Goal: Task Accomplishment & Management: Use online tool/utility

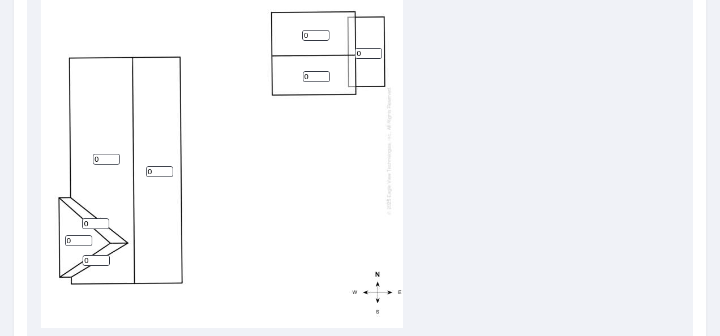
scroll to position [390, 0]
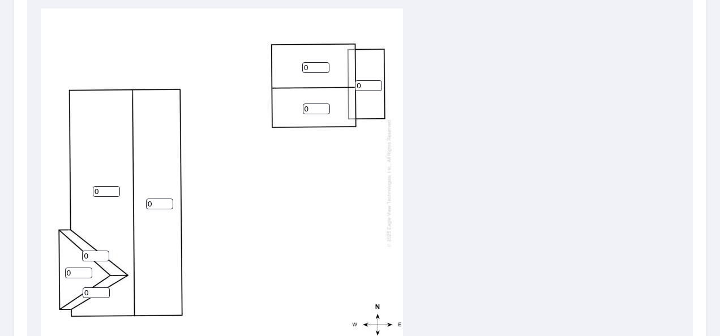
click at [106, 186] on input "0" at bounding box center [106, 191] width 27 height 11
type input "6"
click at [152, 199] on input "0" at bounding box center [159, 204] width 27 height 11
click at [75, 268] on input "0" at bounding box center [78, 273] width 27 height 11
type input "6"
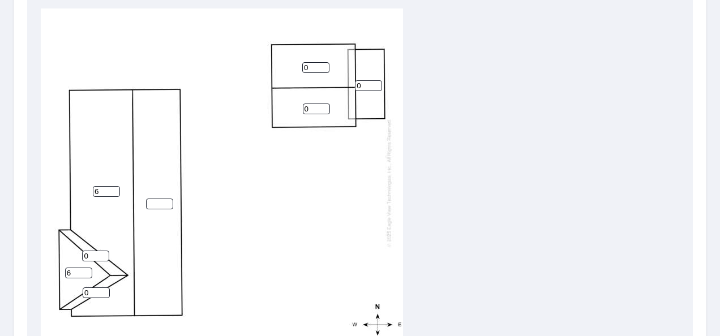
click at [91, 251] on input "0" at bounding box center [95, 256] width 27 height 11
type input "7"
click at [91, 288] on input "0" at bounding box center [96, 293] width 27 height 11
type input "7"
click at [156, 199] on input "number" at bounding box center [159, 204] width 27 height 11
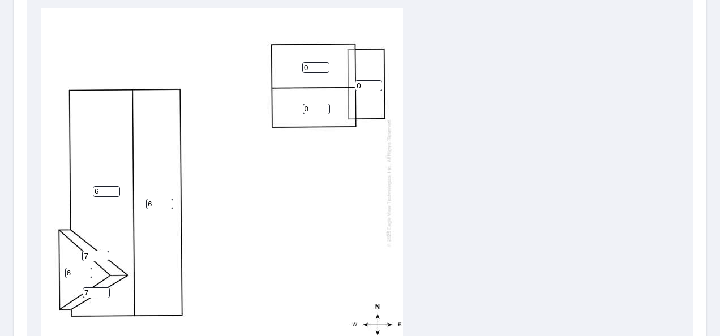
type input "6"
click at [313, 62] on input "0" at bounding box center [315, 67] width 27 height 11
type input "6"
click at [309, 104] on input "0" at bounding box center [316, 109] width 27 height 11
click at [356, 80] on input "0" at bounding box center [368, 85] width 27 height 11
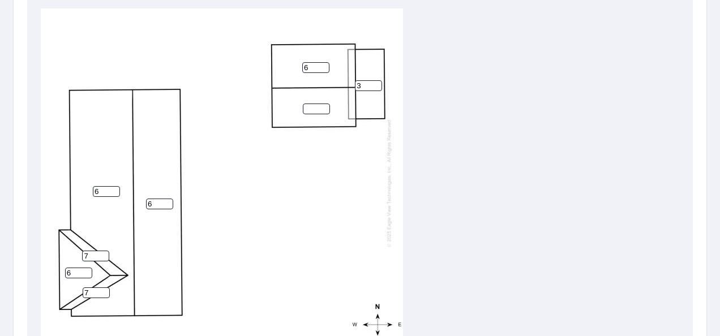
type input "3"
click at [308, 104] on input "number" at bounding box center [316, 109] width 27 height 11
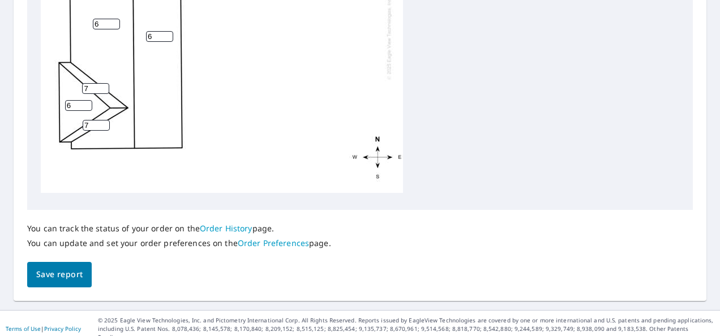
scroll to position [559, 0]
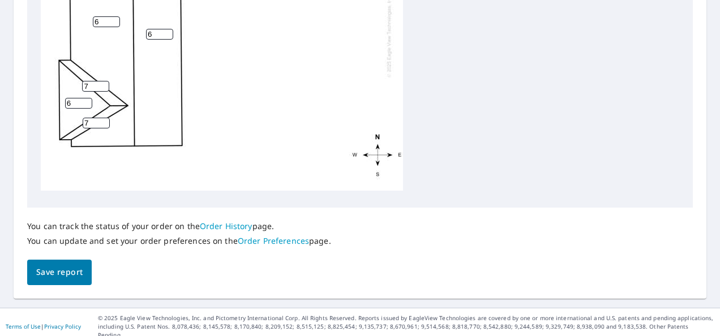
type input "6"
click at [69, 275] on span "Save report" at bounding box center [59, 273] width 46 height 14
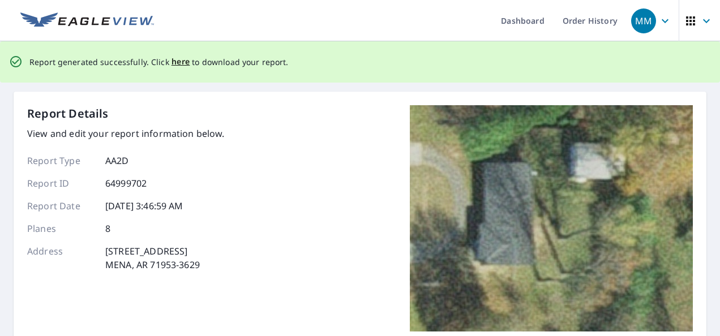
scroll to position [0, 0]
click at [181, 63] on span "here" at bounding box center [181, 62] width 19 height 14
